Goal: Task Accomplishment & Management: Complete application form

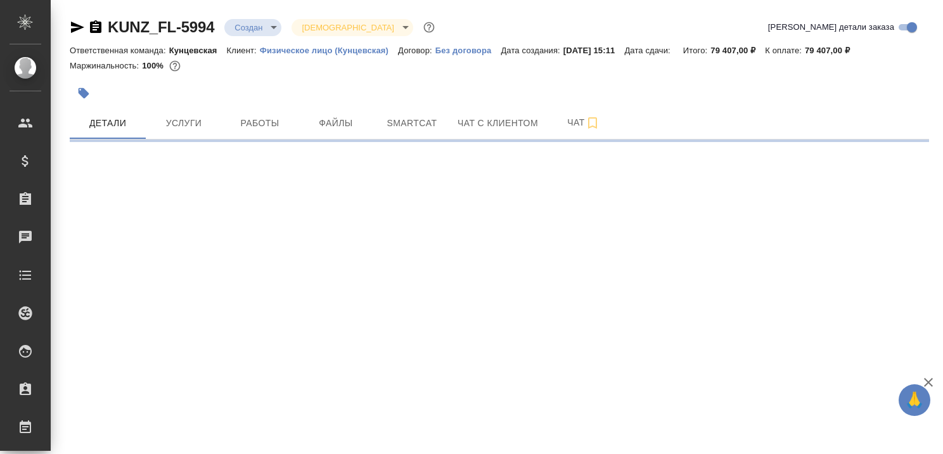
select select "RU"
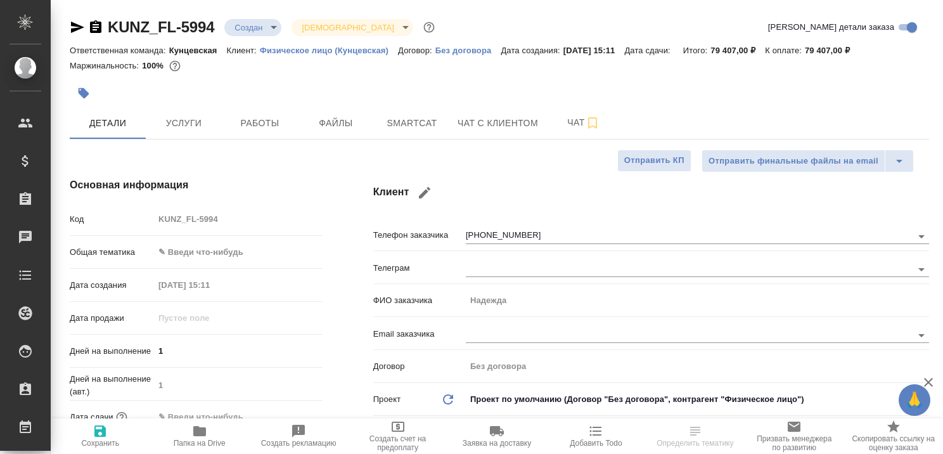
type textarea "x"
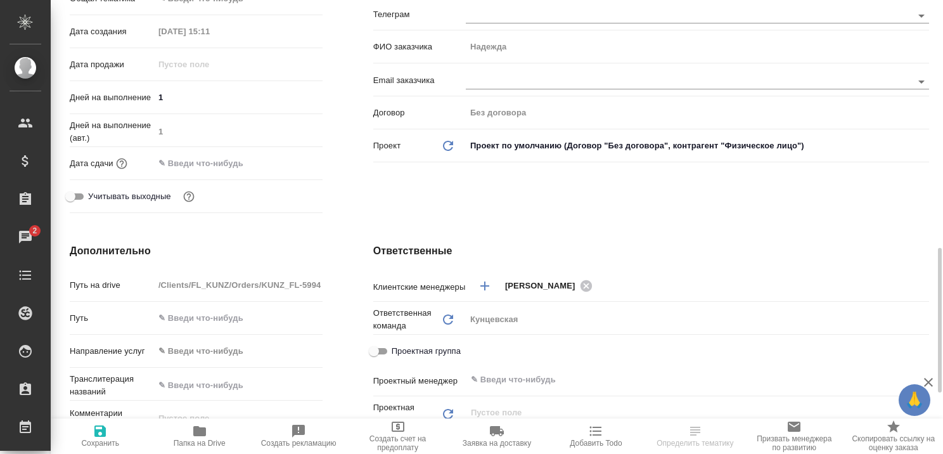
scroll to position [444, 0]
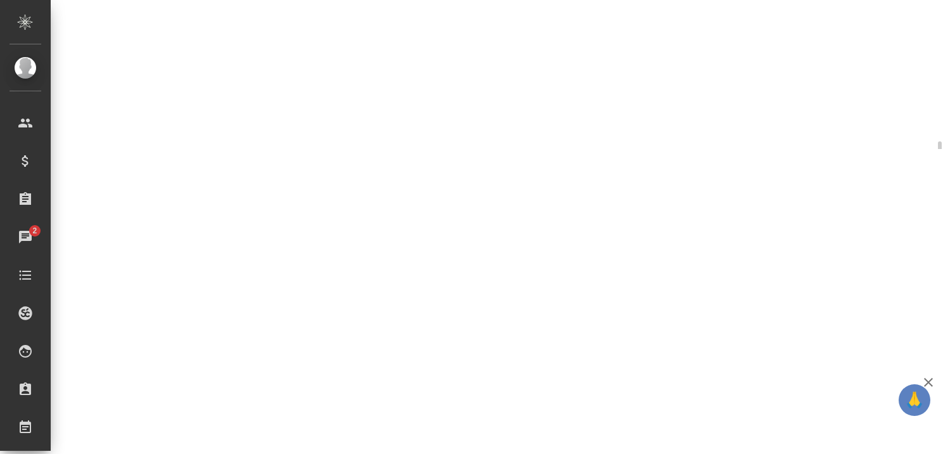
select select "RU"
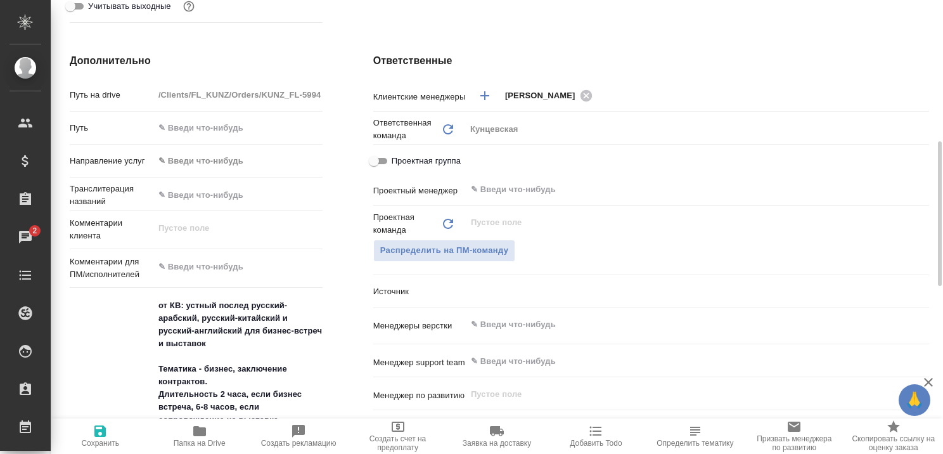
type textarea "x"
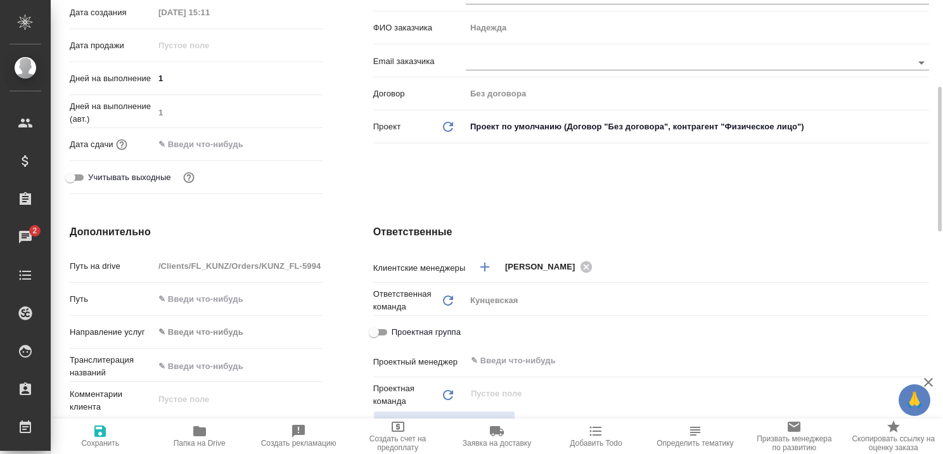
scroll to position [0, 0]
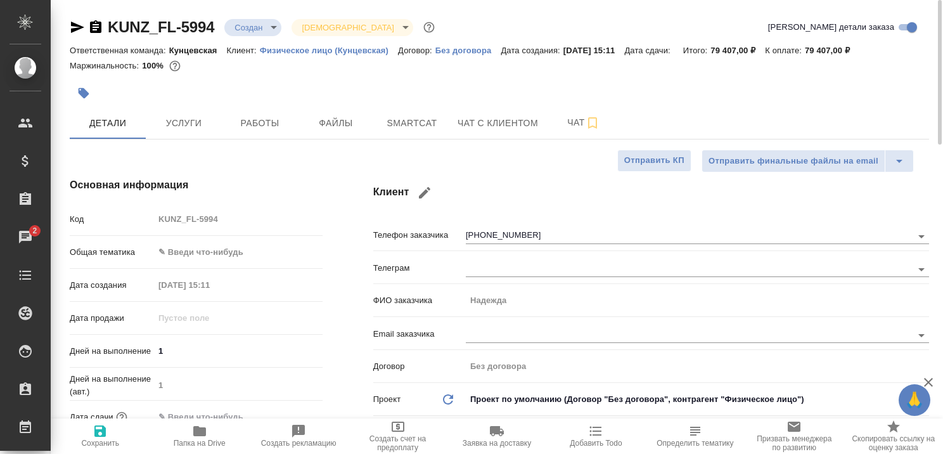
type textarea "x"
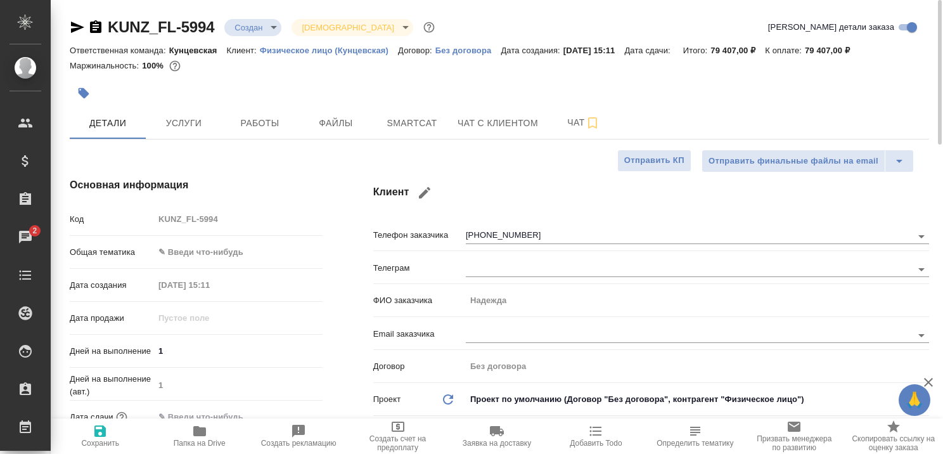
type textarea "x"
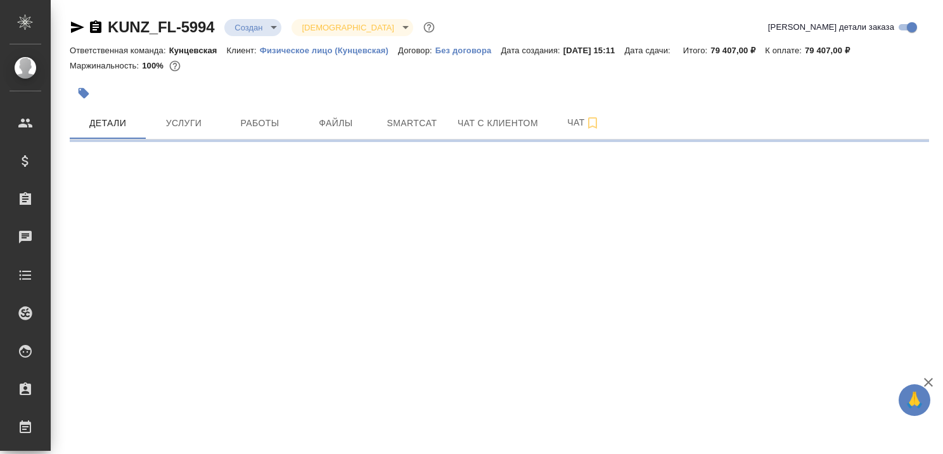
select select "RU"
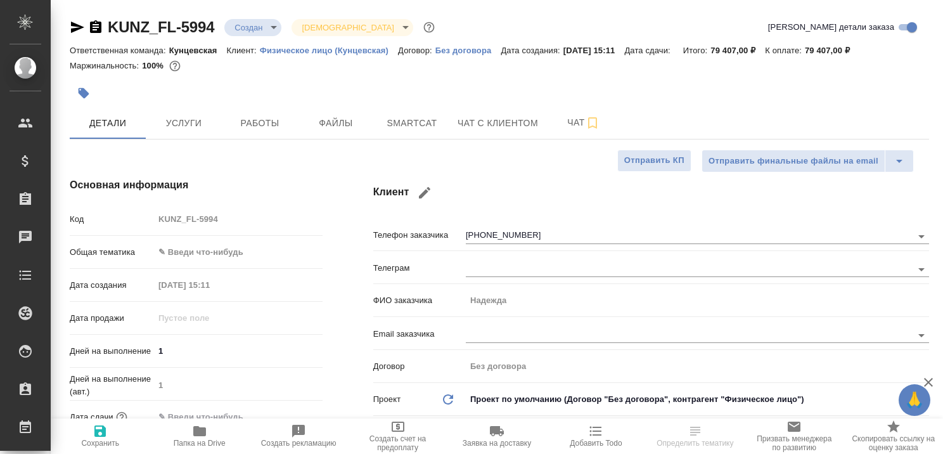
type textarea "x"
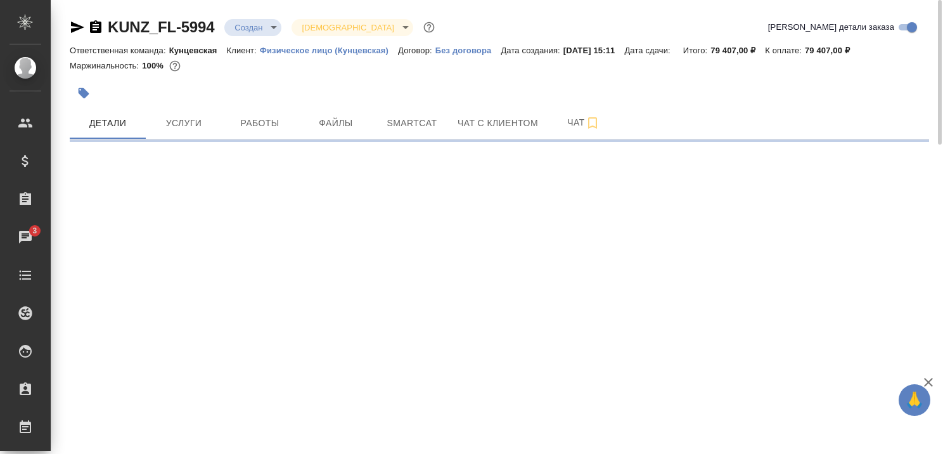
select select "RU"
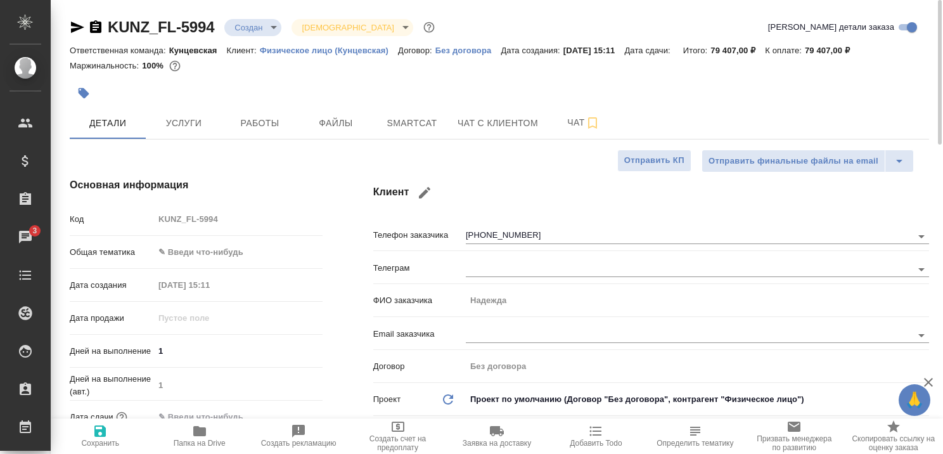
type textarea "x"
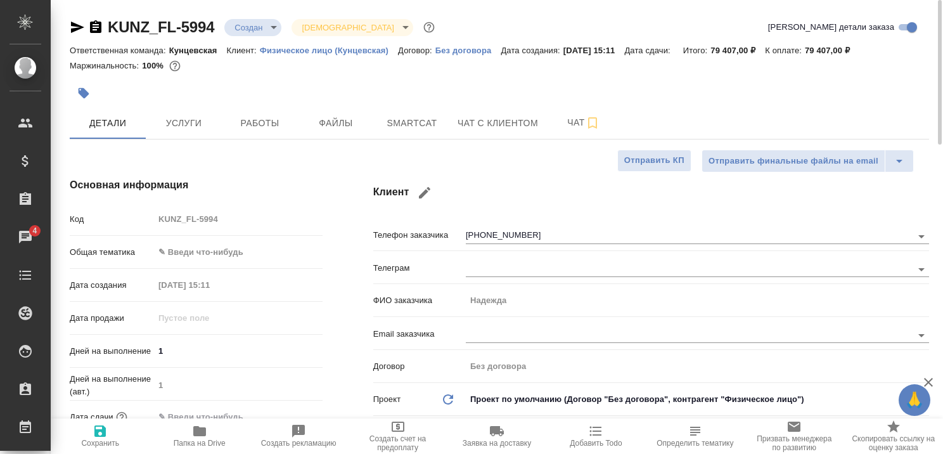
type textarea "x"
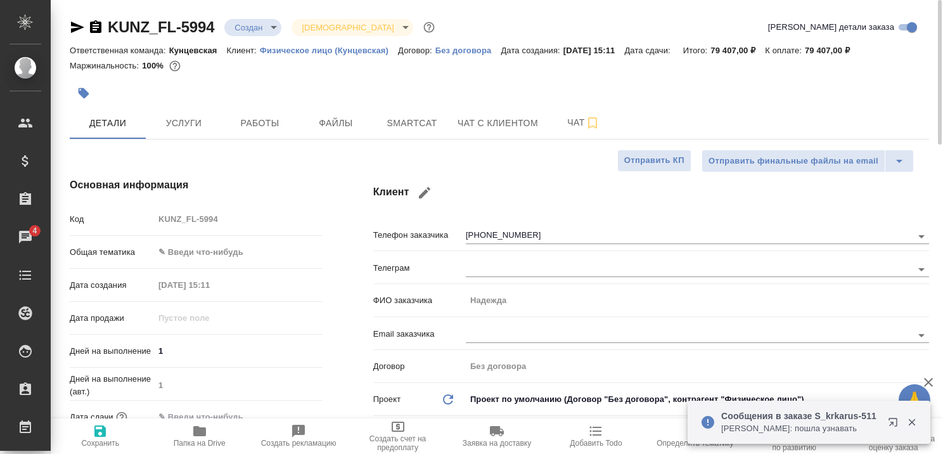
type textarea "x"
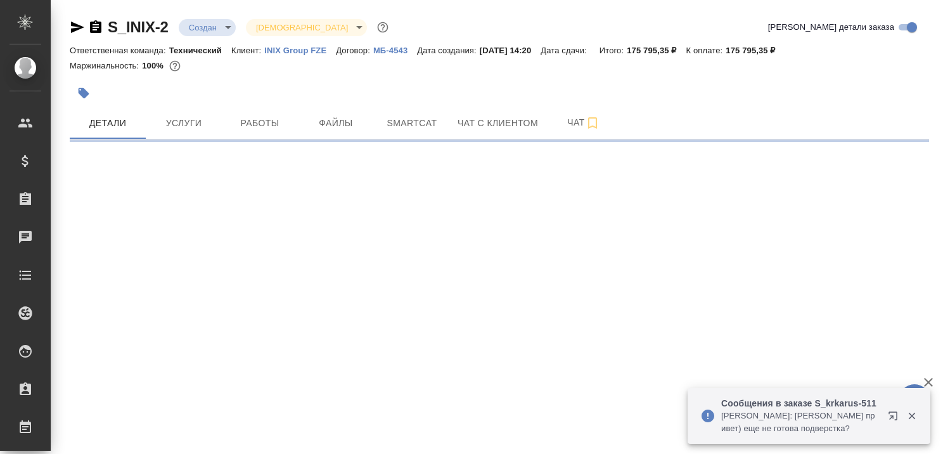
select select "RU"
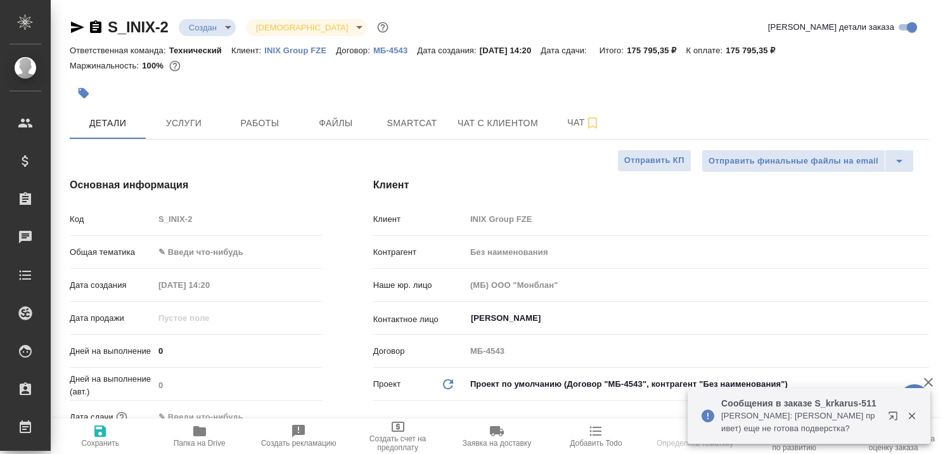
type textarea "x"
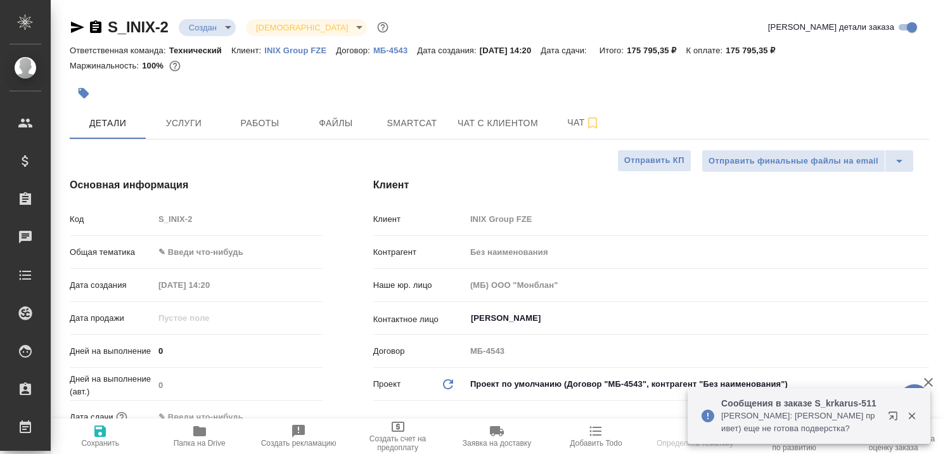
type textarea "x"
